Goal: Task Accomplishment & Management: Use online tool/utility

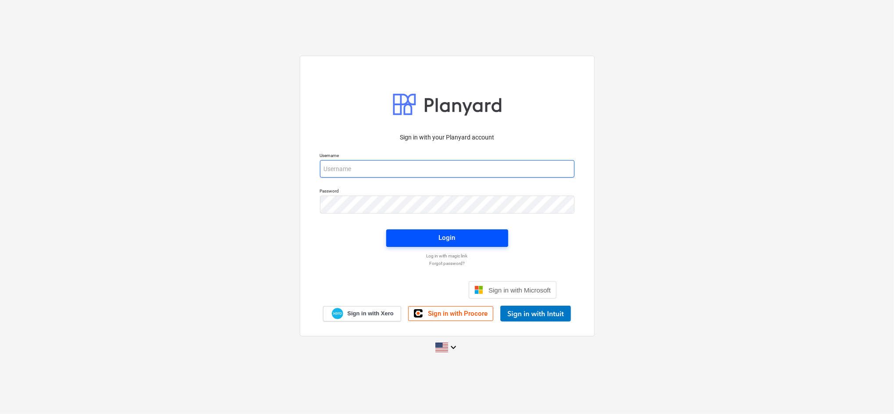
type input "[EMAIL_ADDRESS][DOMAIN_NAME]"
click at [482, 230] on button "Login" at bounding box center [447, 239] width 122 height 18
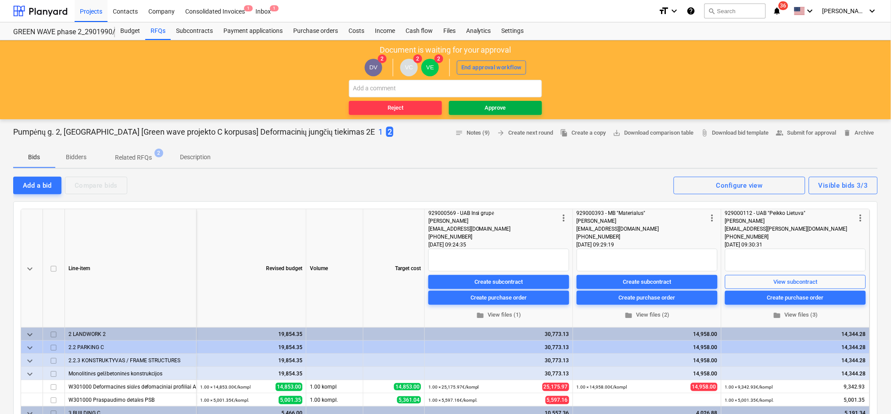
click at [472, 109] on span "Approve" at bounding box center [496, 108] width 86 height 10
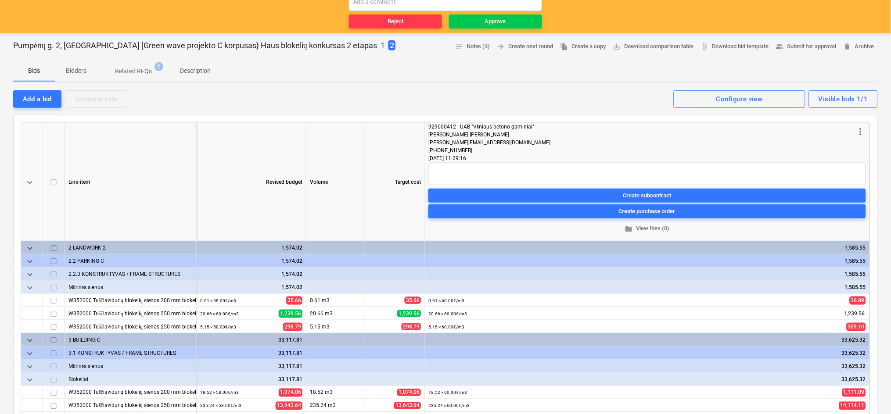
scroll to position [155, 0]
